Goal: Answer question/provide support: Answer question/provide support

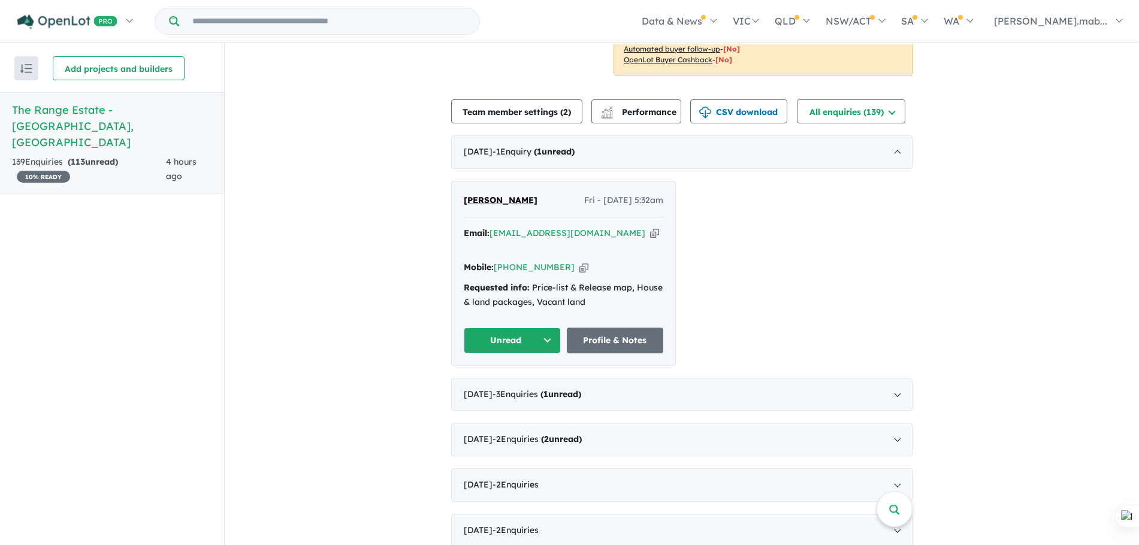
scroll to position [244, 0]
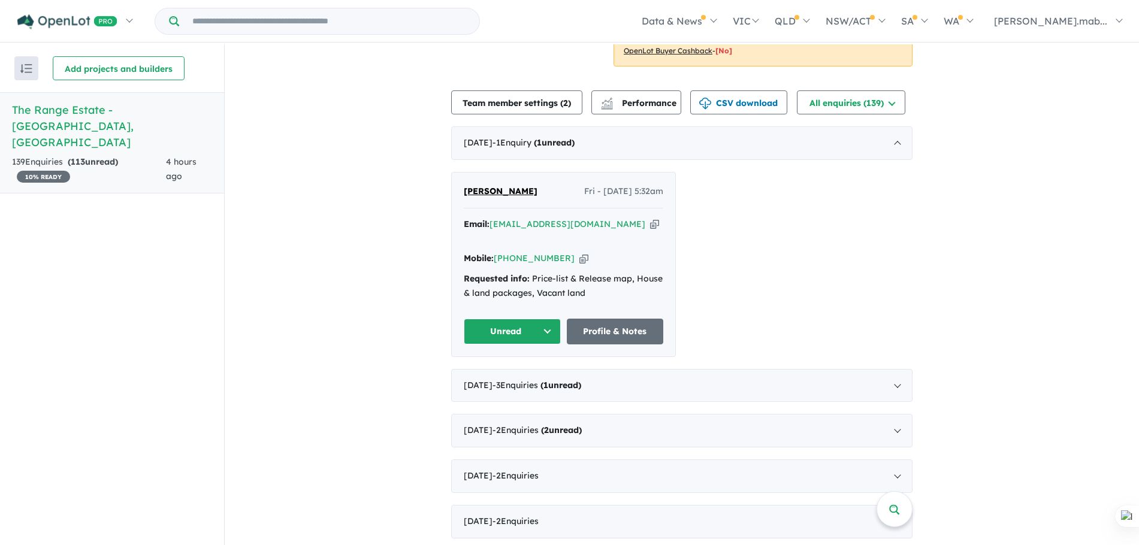
click at [546, 329] on button "Unread" at bounding box center [512, 332] width 97 height 26
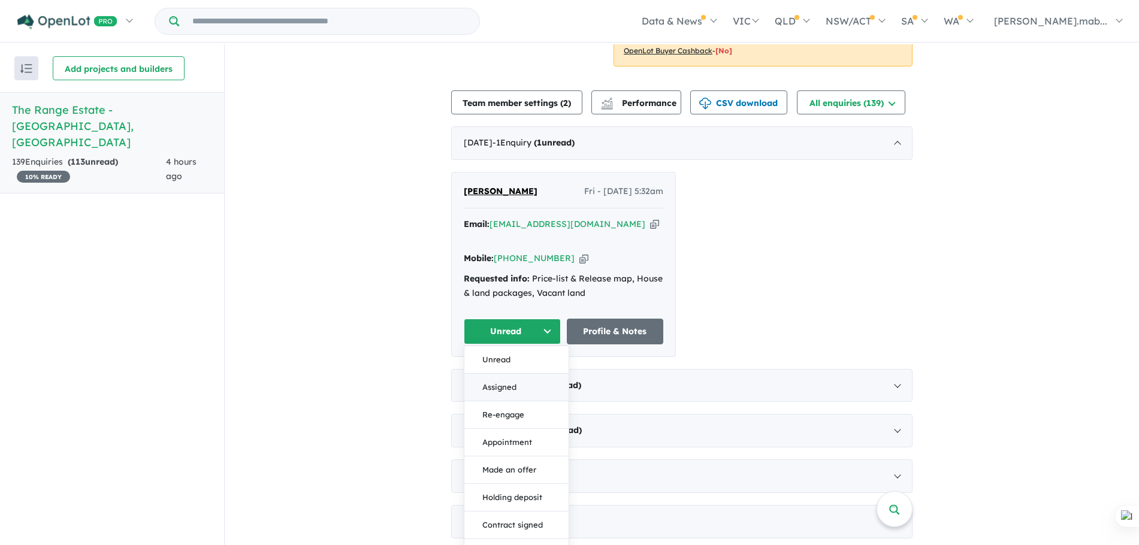
click at [514, 385] on button "Assigned" at bounding box center [516, 388] width 104 height 28
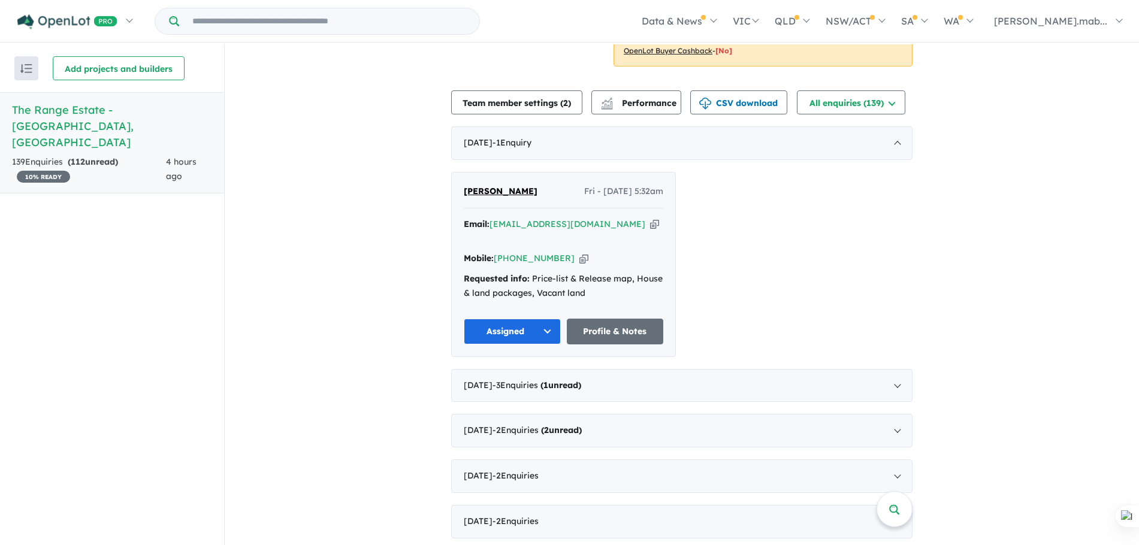
drag, startPoint x: 488, startPoint y: 222, endPoint x: 626, endPoint y: 222, distance: 138.4
click at [626, 222] on div "Email: [EMAIL_ADDRESS][DOMAIN_NAME] Copied!" at bounding box center [563, 231] width 199 height 29
drag, startPoint x: 612, startPoint y: 206, endPoint x: 606, endPoint y: 226, distance: 20.7
click at [606, 226] on a%20The%20Range%20Estate%20-%20Wonthaggi"] "[EMAIL_ADDRESS][DOMAIN_NAME]" at bounding box center [567, 224] width 156 height 11
click at [897, 223] on div "[PERSON_NAME] Fri - [DATE] 5:32am Email: [EMAIL_ADDRESS][DOMAIN_NAME] Copied! M…" at bounding box center [681, 264] width 461 height 185
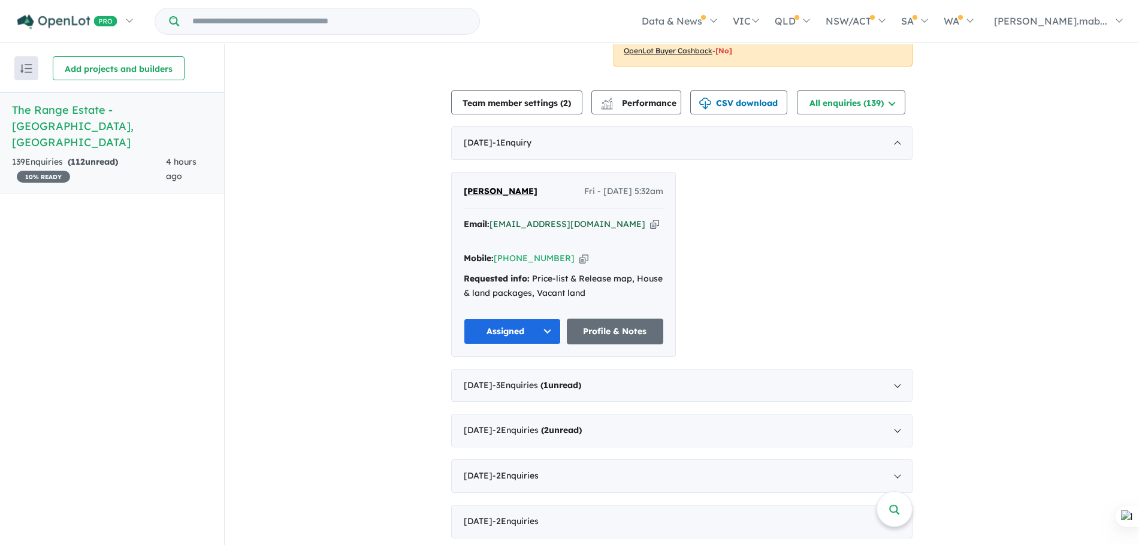
drag, startPoint x: 626, startPoint y: 223, endPoint x: 489, endPoint y: 225, distance: 137.2
click at [489, 225] on div "Email: [EMAIL_ADDRESS][DOMAIN_NAME] Copied!" at bounding box center [563, 231] width 199 height 29
copy a%20The%20Range%20Estate%20-%20Wonthaggi"] "[EMAIL_ADDRESS][DOMAIN_NAME]"
